Goal: Obtain resource: Download file/media

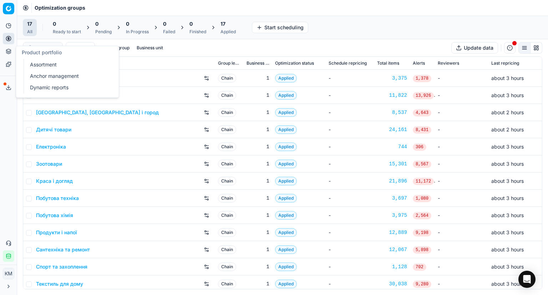
click at [10, 50] on icon at bounding box center [9, 52] width 6 height 6
click at [52, 85] on link "Dynamic reports" at bounding box center [68, 87] width 83 height 10
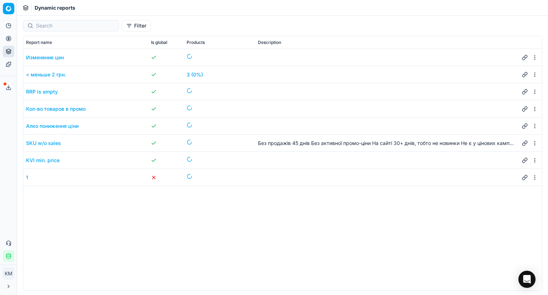
click at [54, 143] on div "SKU w/o sales" at bounding box center [43, 143] width 35 height 7
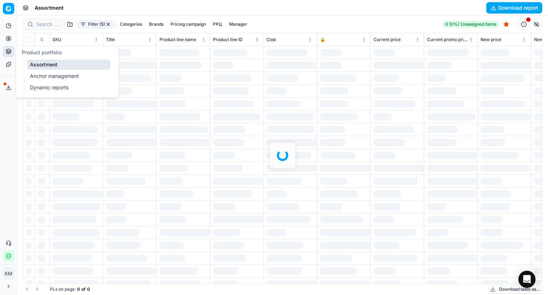
click at [7, 49] on icon at bounding box center [9, 52] width 6 height 6
click at [49, 65] on link "Assortment" at bounding box center [68, 65] width 83 height 10
click at [59, 87] on link "Dynamic reports" at bounding box center [68, 87] width 83 height 10
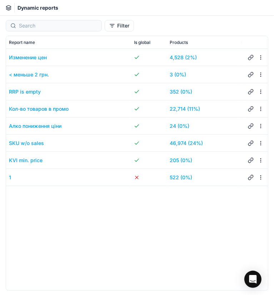
click at [186, 142] on link "46,974 (24%)" at bounding box center [186, 143] width 33 height 7
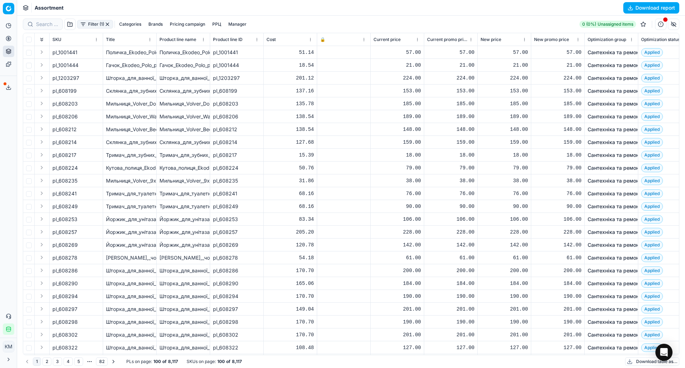
click at [91, 25] on button "Filter (1)" at bounding box center [95, 24] width 36 height 9
click at [5, 88] on button "Export service" at bounding box center [8, 87] width 11 height 11
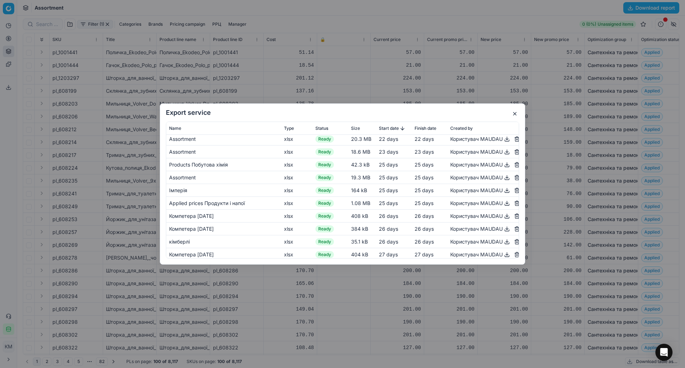
scroll to position [635, 0]
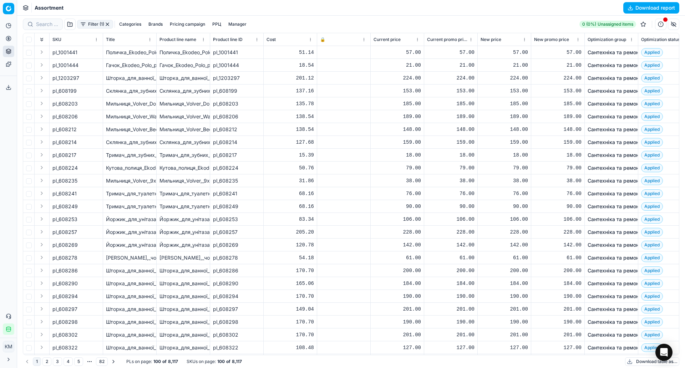
click at [637, 11] on button "Download report" at bounding box center [651, 7] width 56 height 11
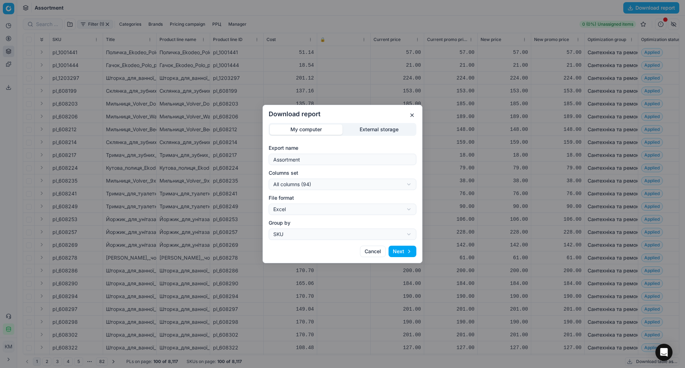
click at [408, 252] on button "Next" at bounding box center [403, 251] width 28 height 11
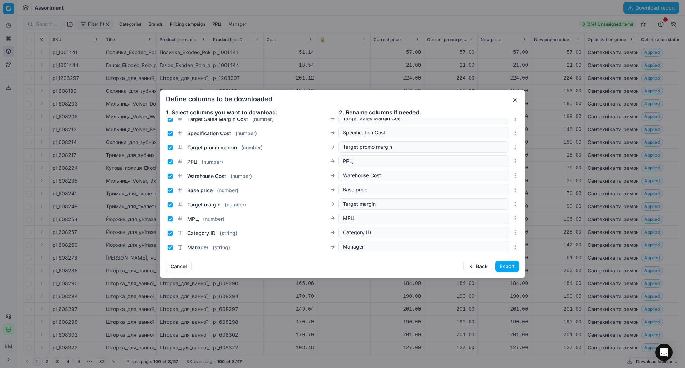
scroll to position [1205, 0]
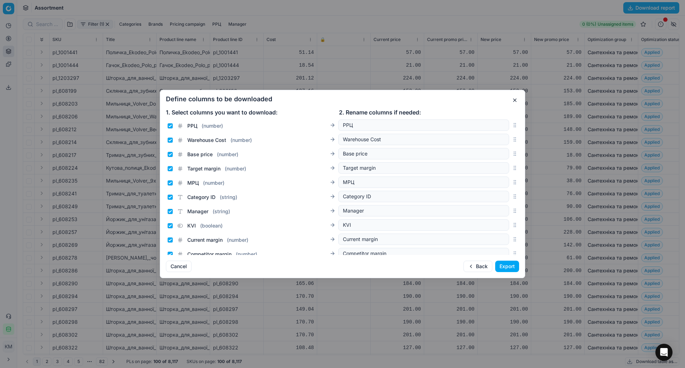
click at [507, 268] on button "Export" at bounding box center [507, 266] width 24 height 11
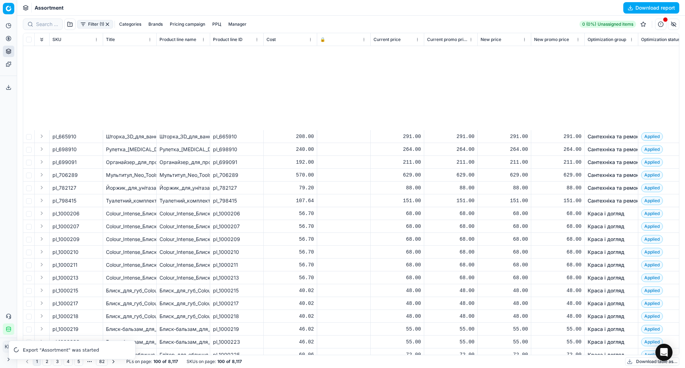
scroll to position [586, 0]
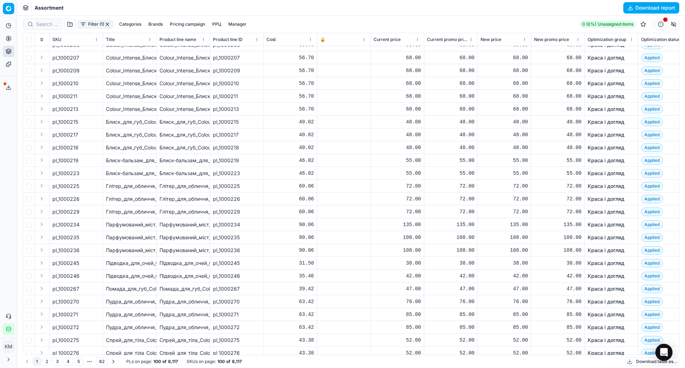
click at [343, 274] on div at bounding box center [343, 276] width 47 height 4
click at [660, 24] on button "button" at bounding box center [660, 24] width 11 height 11
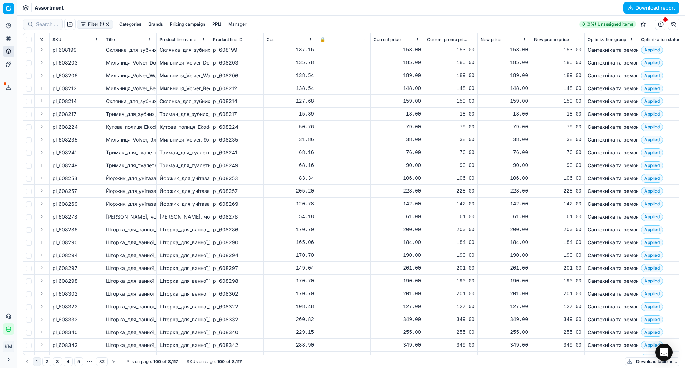
scroll to position [0, 0]
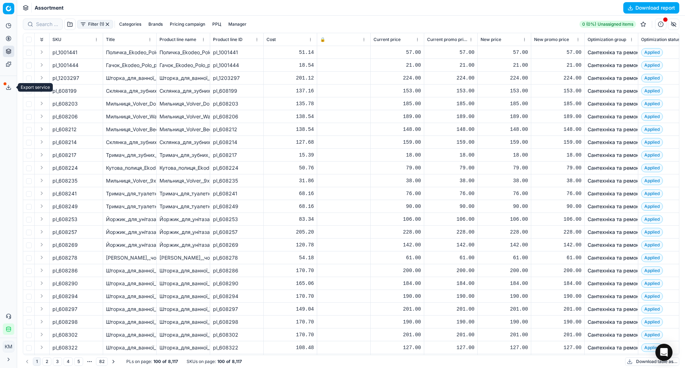
click at [10, 86] on icon at bounding box center [9, 88] width 6 height 6
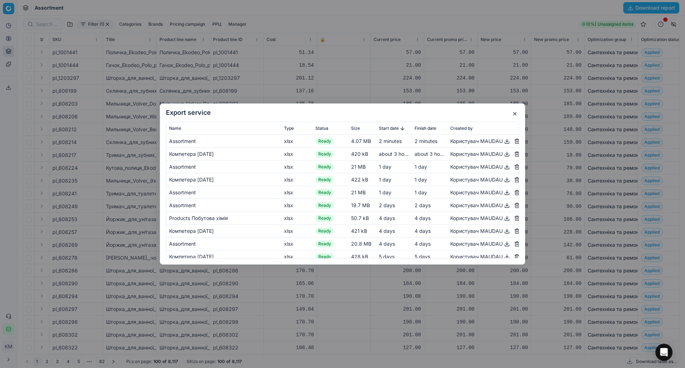
scroll to position [647, 0]
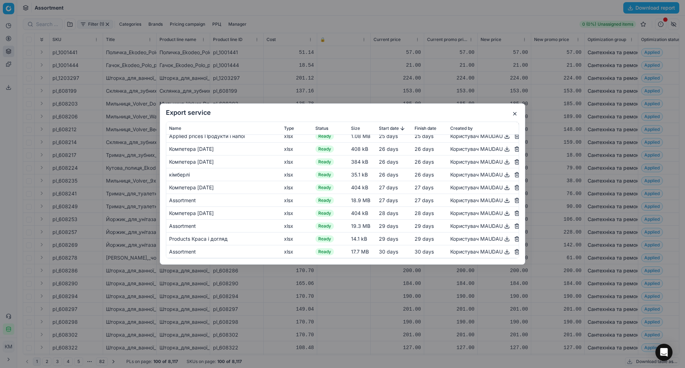
click at [503, 251] on button "button" at bounding box center [507, 252] width 9 height 9
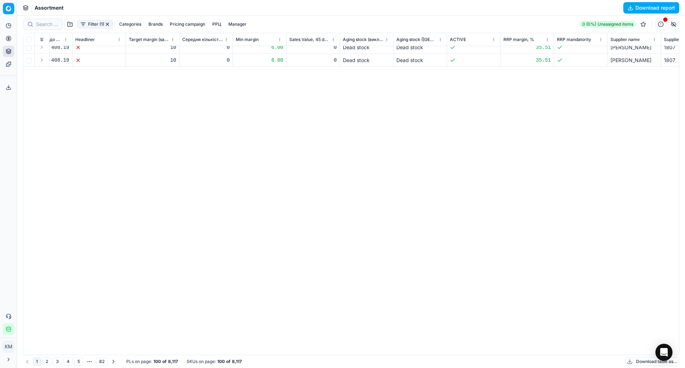
scroll to position [0, 3350]
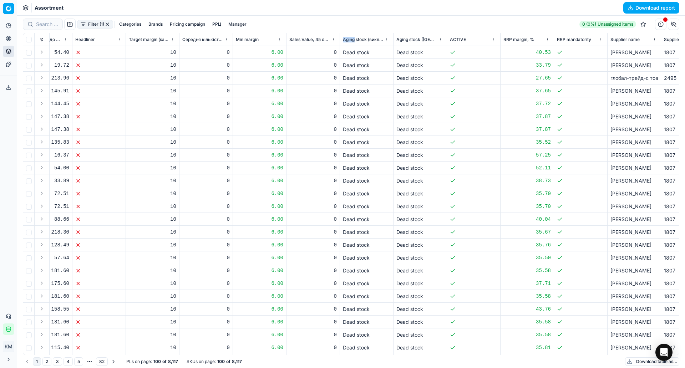
click at [639, 8] on button "Download report" at bounding box center [651, 7] width 56 height 11
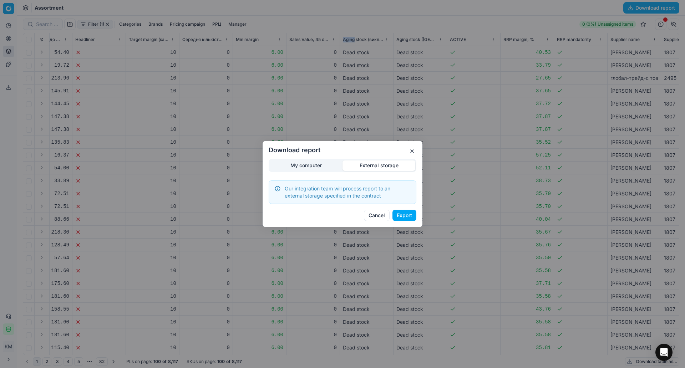
click at [372, 133] on div "Download report My computer External storage Our integration team will process …" at bounding box center [342, 184] width 685 height 368
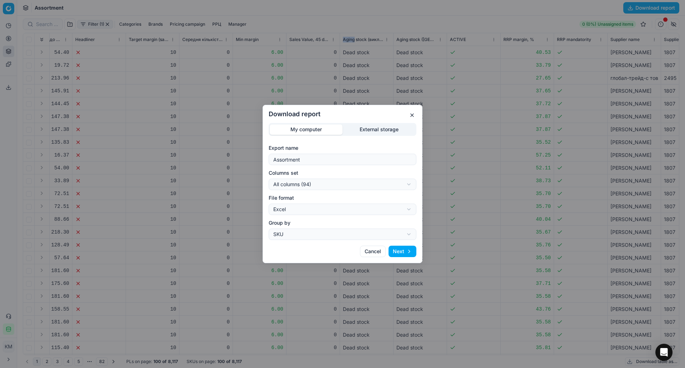
click at [317, 169] on div "My computer External storage Export name Assortment Columns set All columns (94…" at bounding box center [343, 181] width 148 height 117
click at [406, 248] on button "Next" at bounding box center [403, 251] width 28 height 11
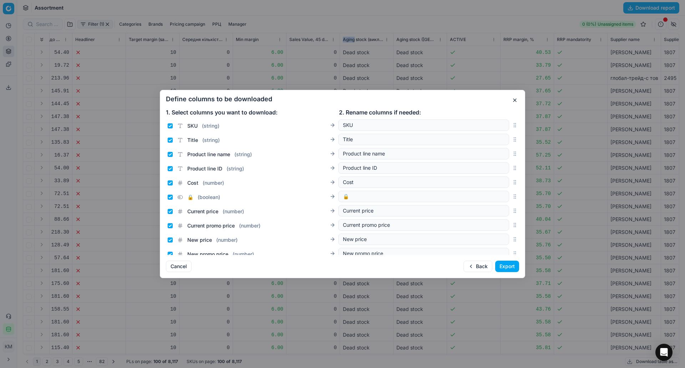
click at [507, 268] on button "Export" at bounding box center [507, 266] width 24 height 11
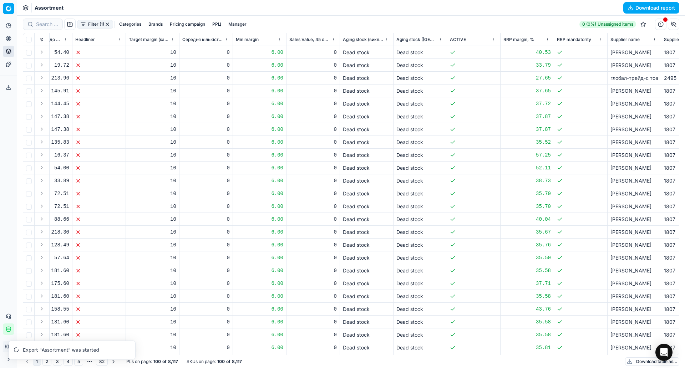
click at [74, 349] on div "Export "Assortment" was started" at bounding box center [75, 350] width 104 height 7
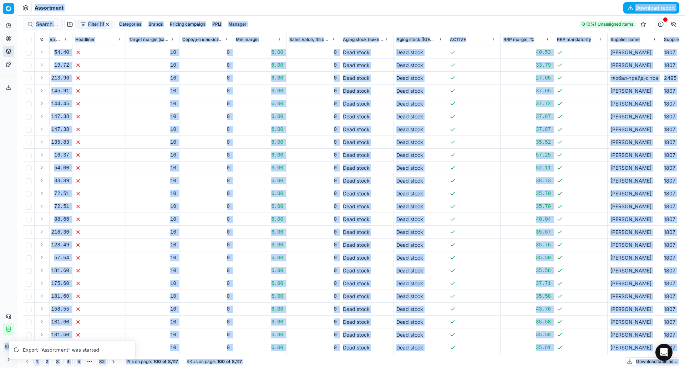
click at [74, 349] on div "Export "Assortment" was started" at bounding box center [75, 350] width 104 height 7
click at [635, 359] on button "Download table as..." at bounding box center [652, 362] width 54 height 9
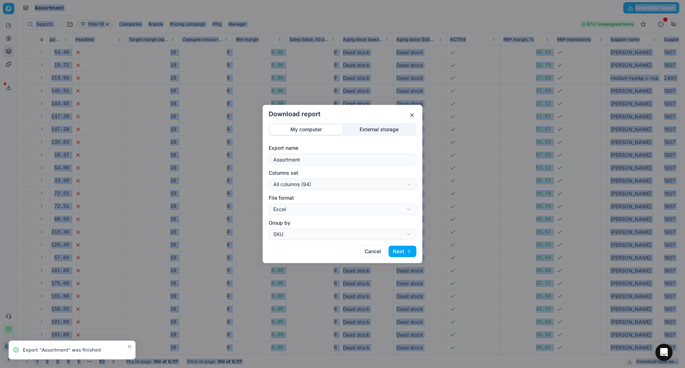
click at [405, 250] on button "Next" at bounding box center [403, 251] width 28 height 11
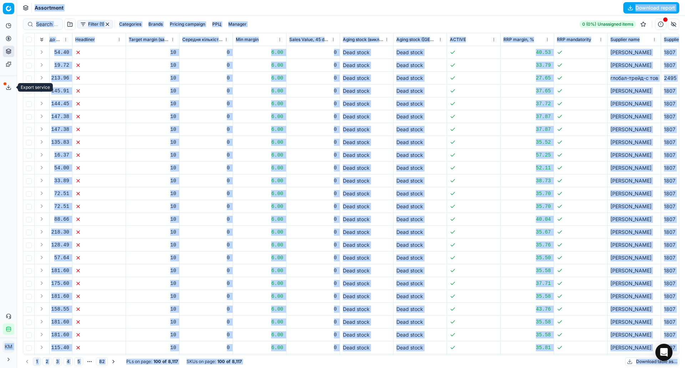
click at [10, 91] on button "Export service" at bounding box center [8, 87] width 11 height 11
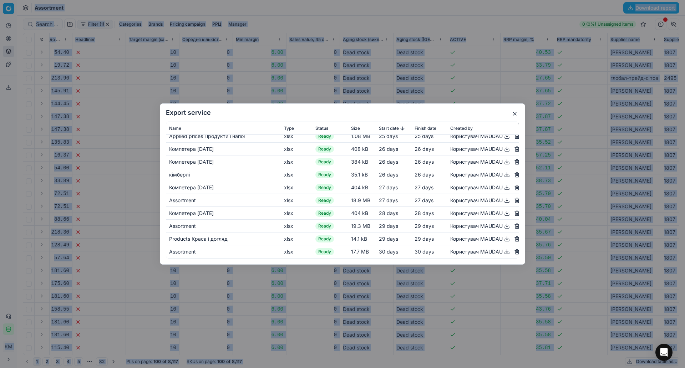
scroll to position [0, 0]
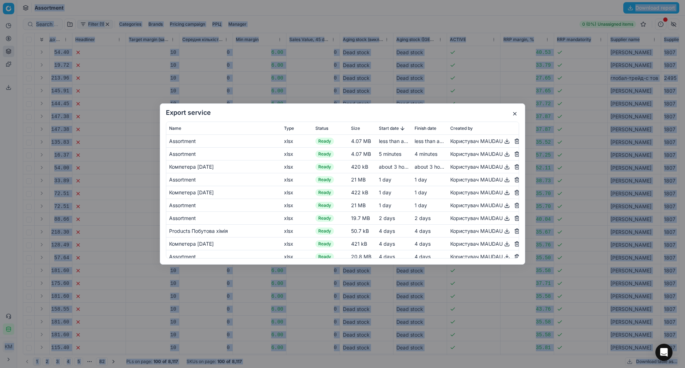
click at [503, 141] on button "button" at bounding box center [507, 141] width 9 height 9
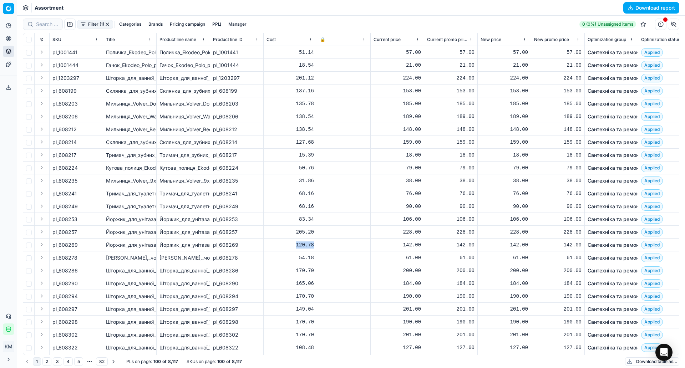
drag, startPoint x: 295, startPoint y: 246, endPoint x: 317, endPoint y: 246, distance: 21.4
click at [317, 246] on td "120.78" at bounding box center [291, 245] width 54 height 13
